Goal: Book appointment/travel/reservation

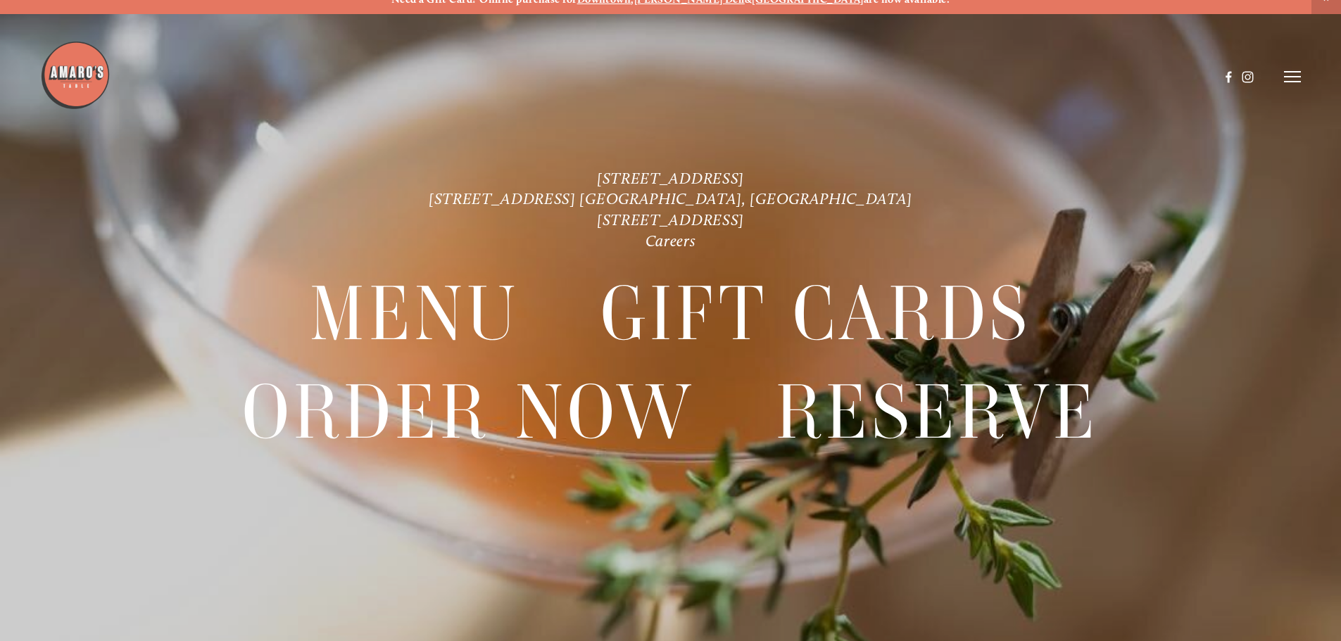
scroll to position [30, 0]
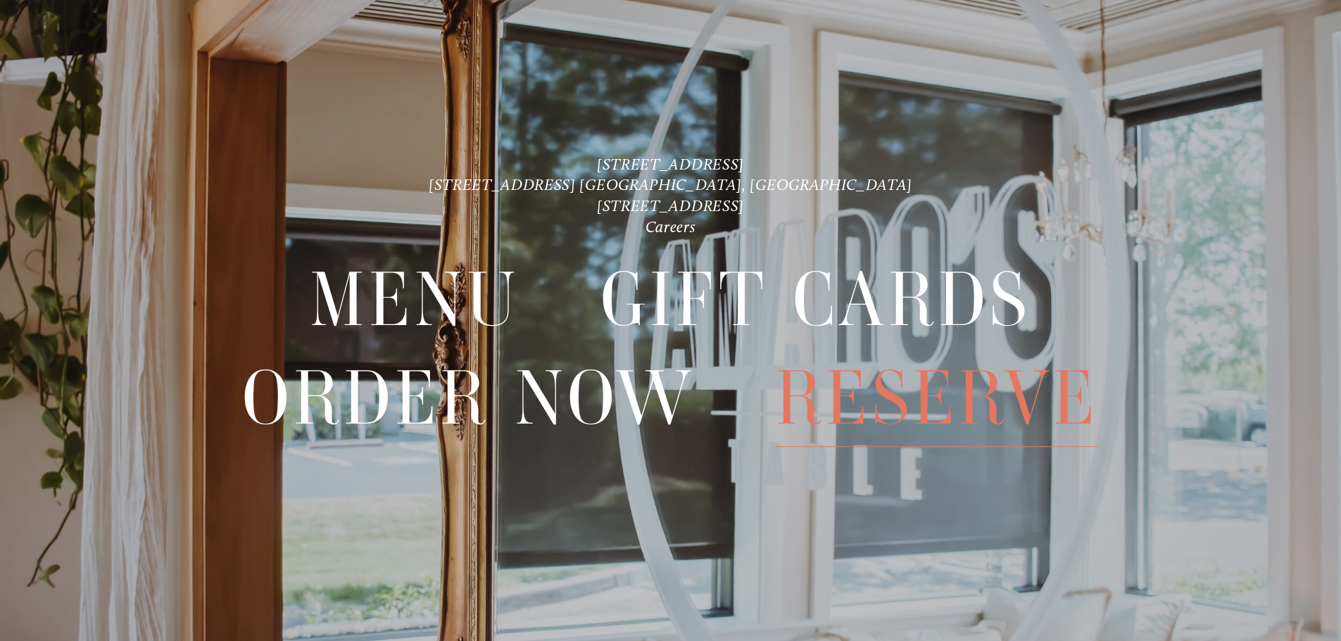
click at [978, 405] on span "Reserve" at bounding box center [937, 398] width 323 height 97
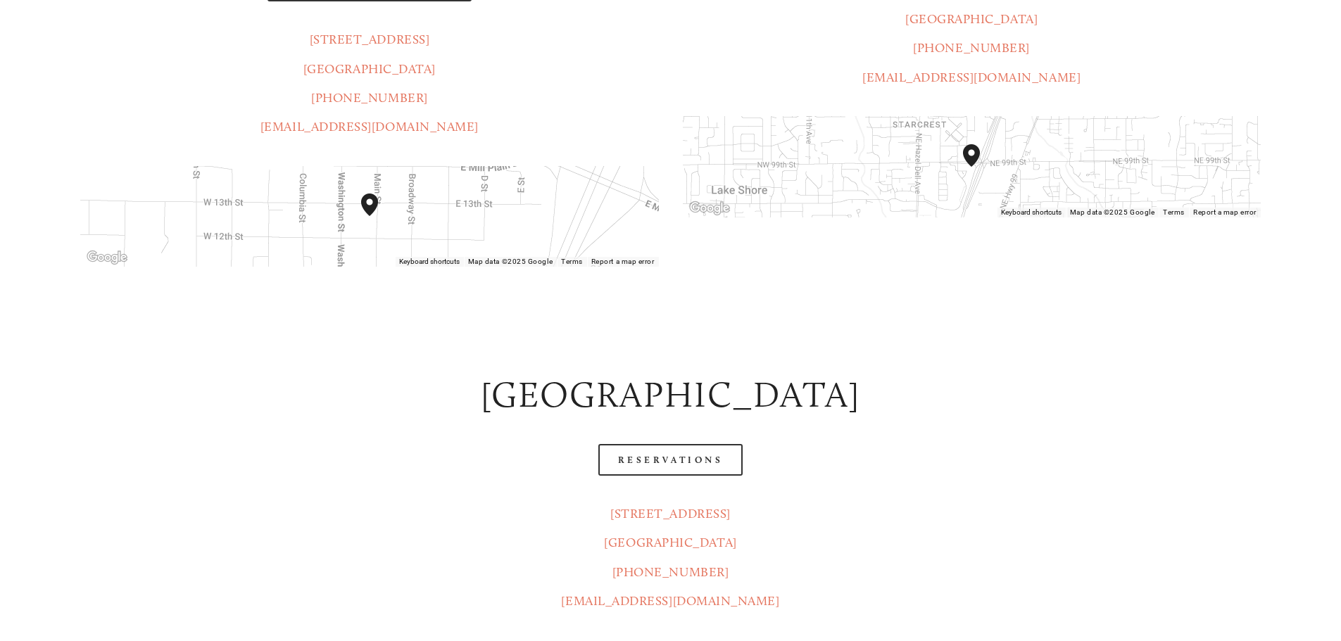
scroll to position [563, 0]
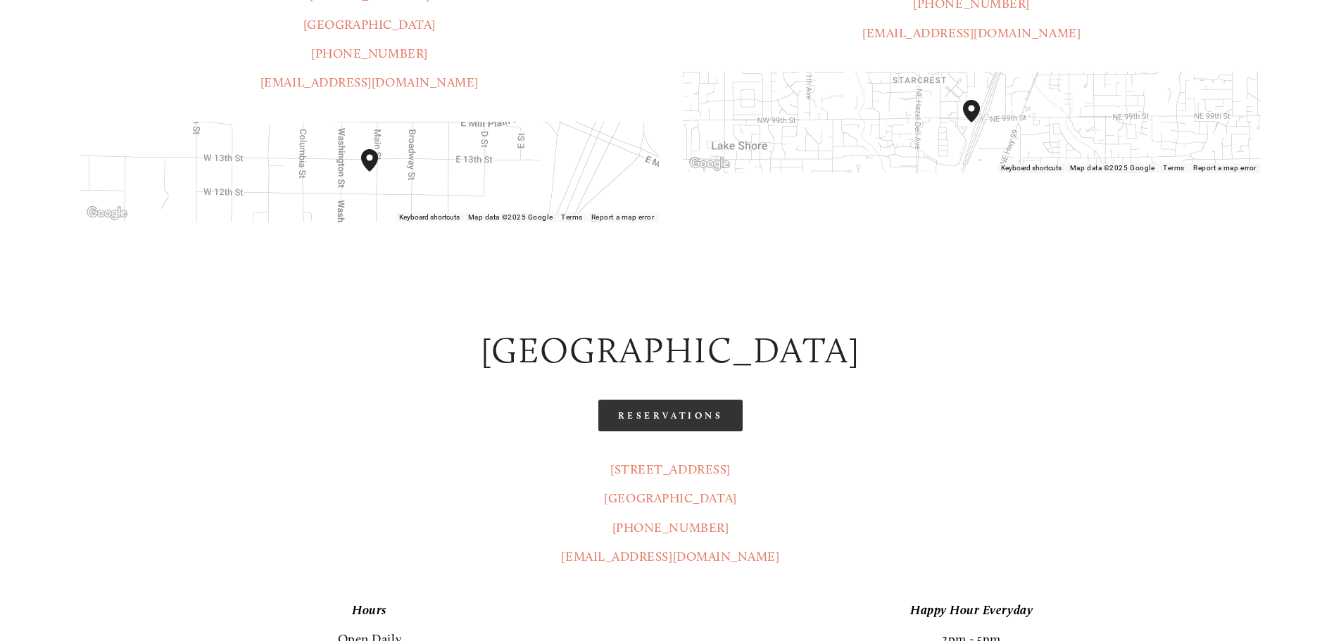
click at [729, 400] on link "Reservations" at bounding box center [670, 416] width 145 height 32
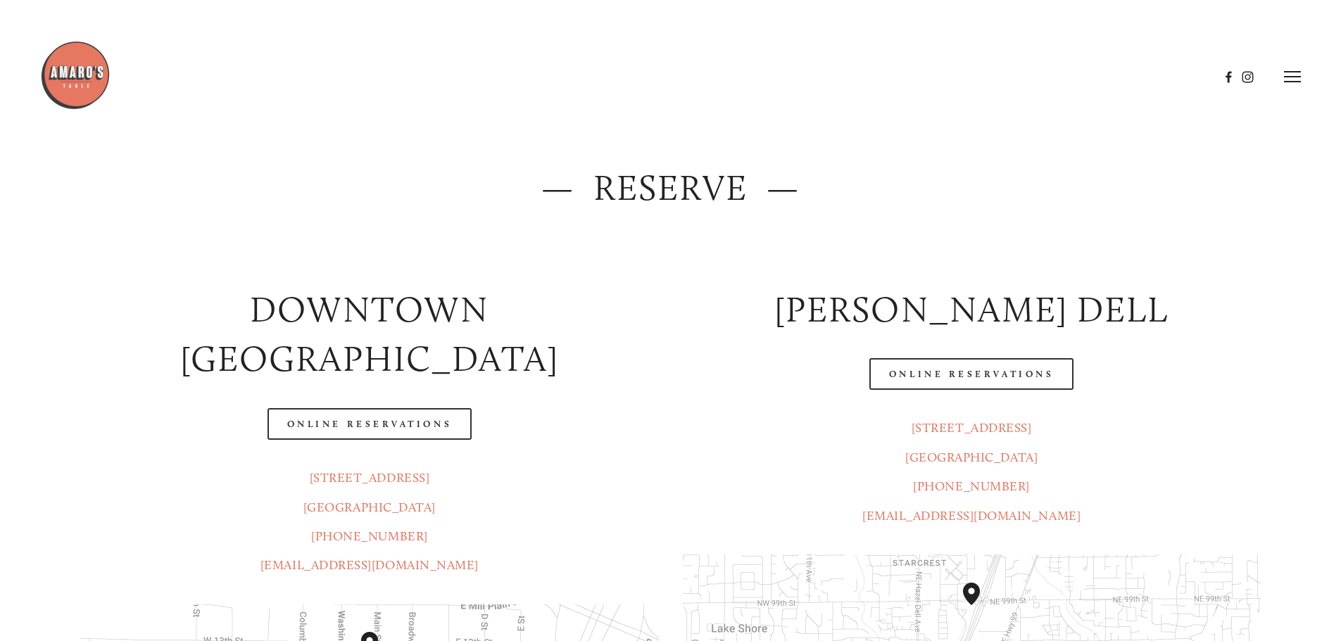
scroll to position [0, 0]
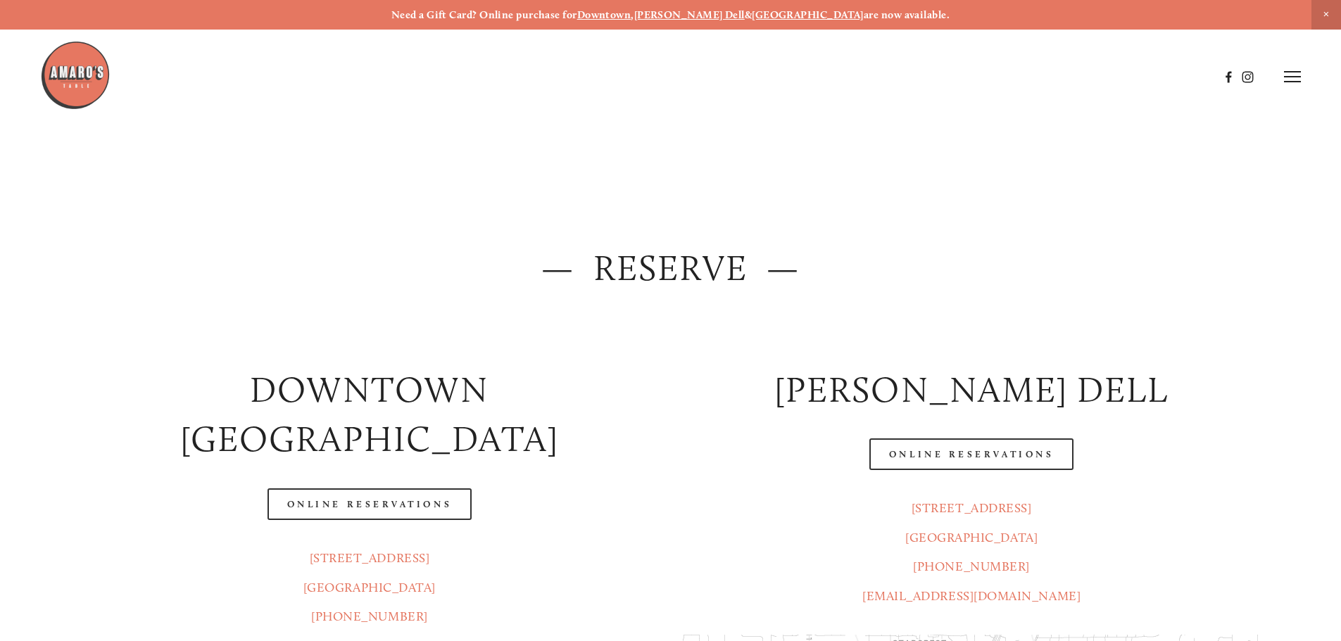
click at [1294, 78] on icon at bounding box center [1292, 76] width 17 height 13
click at [991, 75] on span "Menu" at bounding box center [996, 76] width 29 height 13
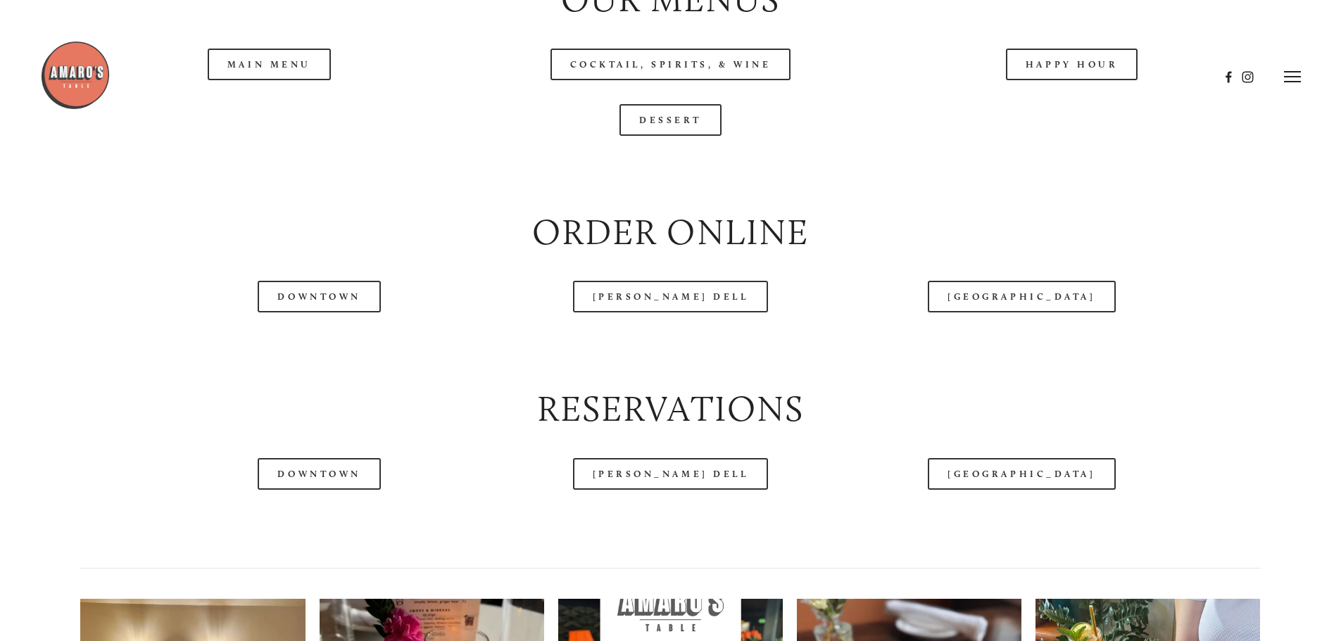
scroll to position [1689, 0]
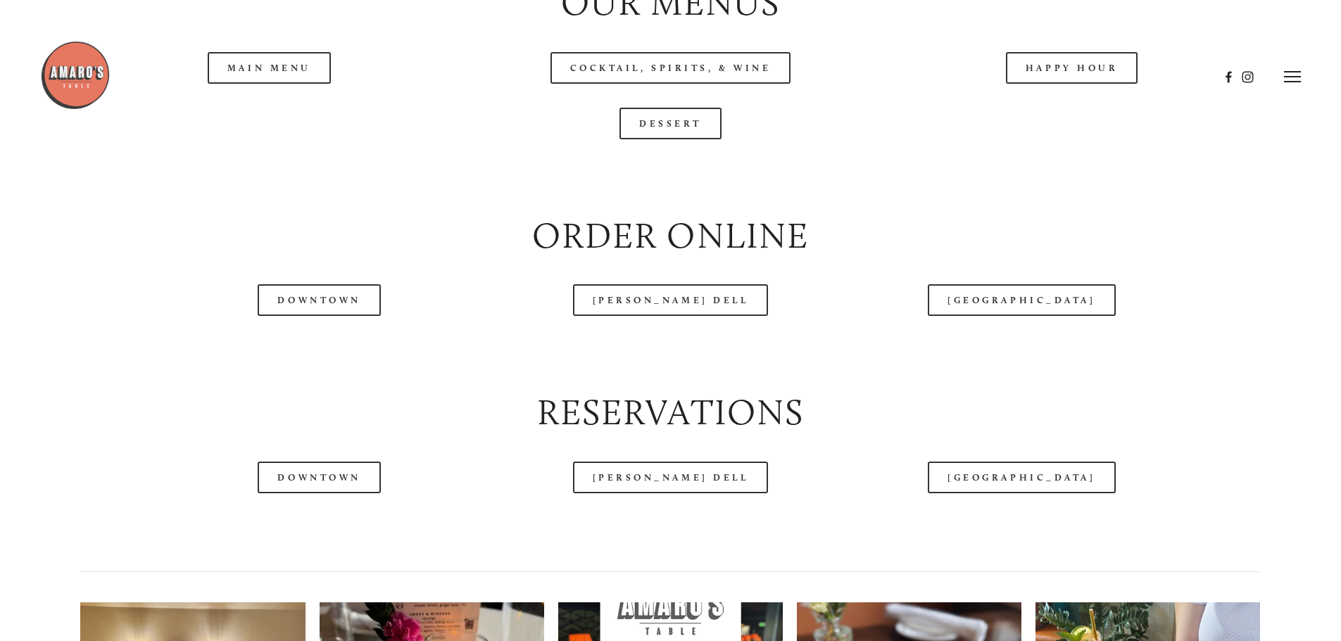
click at [296, 118] on header "Menu Order Now Visit Gallery 0" at bounding box center [670, 76] width 1260 height 153
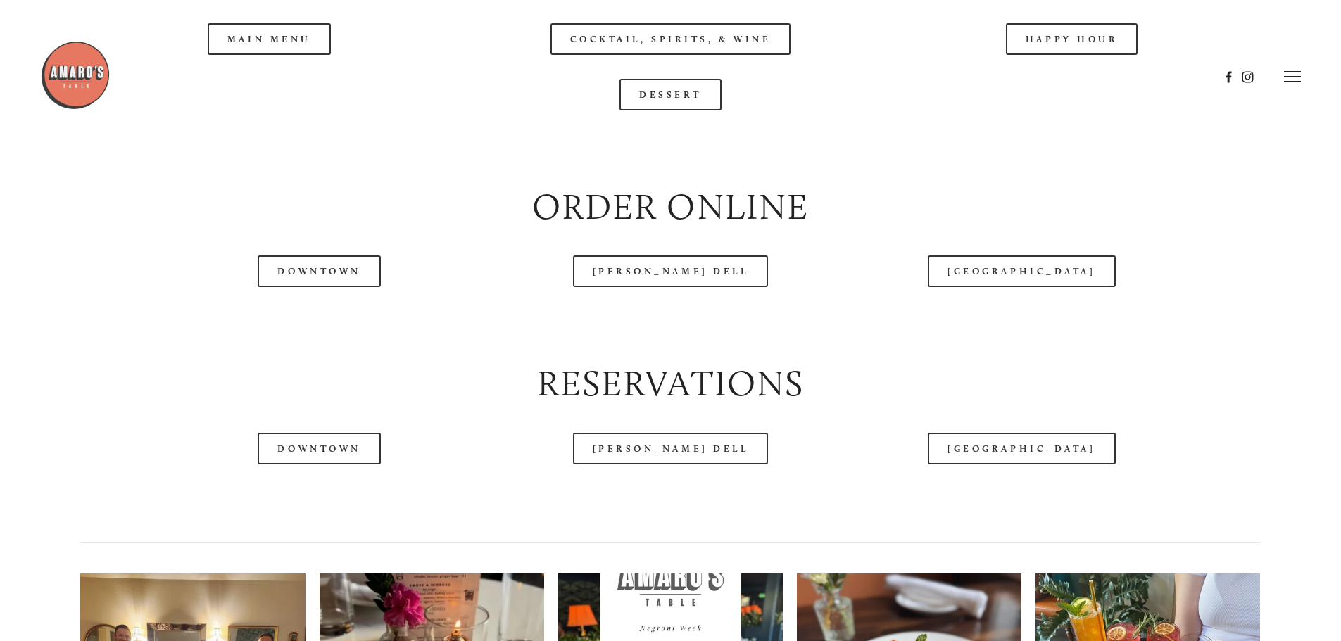
scroll to position [1408, 0]
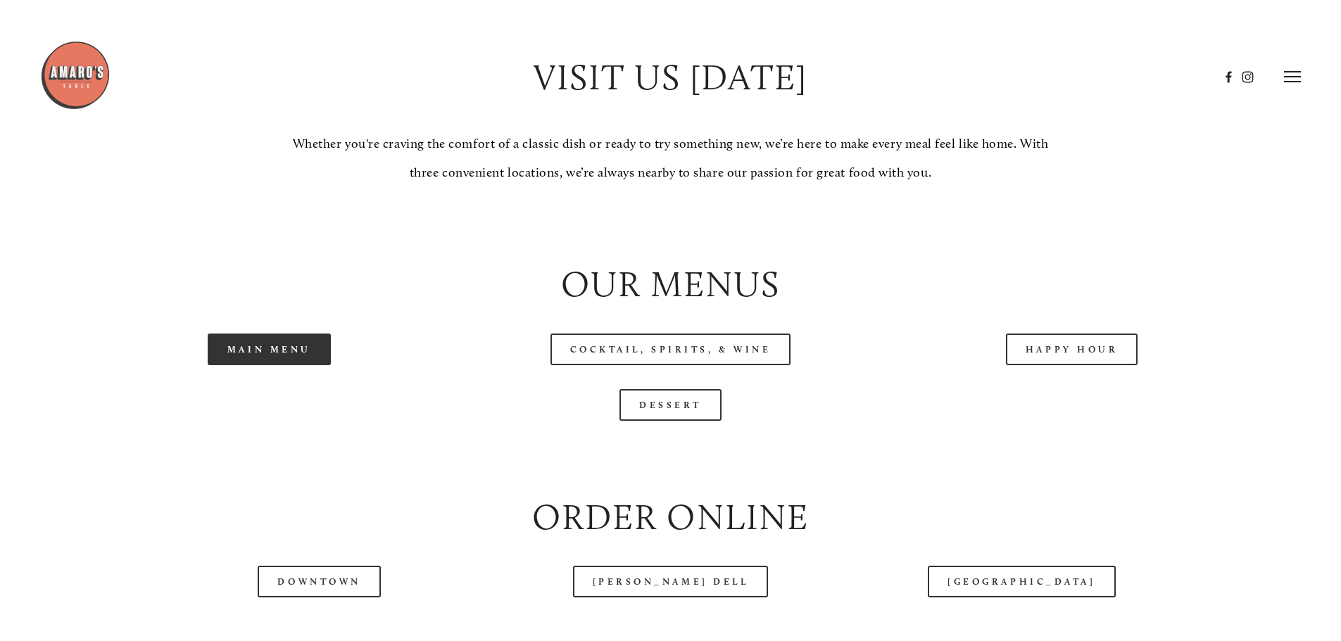
click at [277, 365] on link "Main Menu" at bounding box center [269, 350] width 123 height 32
